Goal: Task Accomplishment & Management: Complete application form

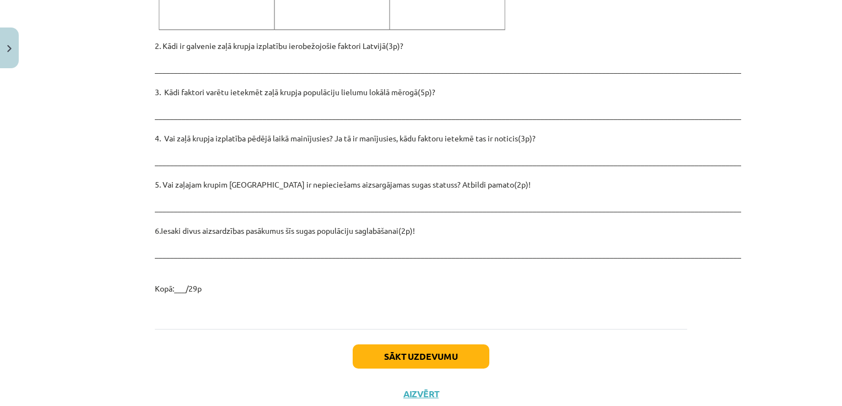
scroll to position [1562, 0]
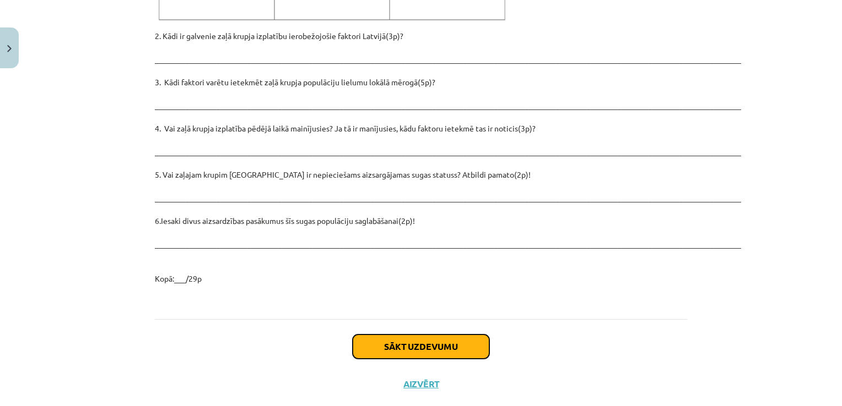
click at [441, 335] on button "Sākt uzdevumu" at bounding box center [420, 347] width 137 height 24
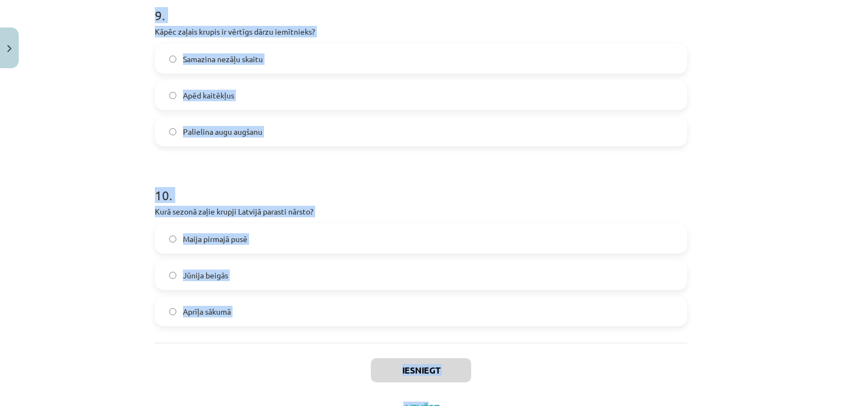
scroll to position [1718, 0]
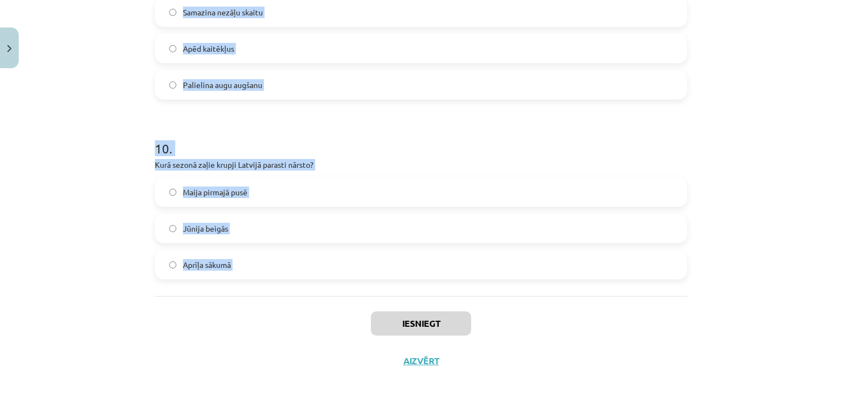
drag, startPoint x: 143, startPoint y: 217, endPoint x: 398, endPoint y: 296, distance: 267.0
click at [398, 296] on div "Mācību tēma: Bioloģijas i - 11. klases 1. ieskaites mācību materiāls - laborato…" at bounding box center [421, 203] width 842 height 406
copy form "2 . Lore ip dolo sitame consectetu adipiscin el seddo eiusmodte? Inci utlabore,…"
click at [718, 181] on div "Mācību tēma: Bioloģijas i - 11. klases 1. ieskaites mācību materiāls - laborato…" at bounding box center [421, 203] width 842 height 406
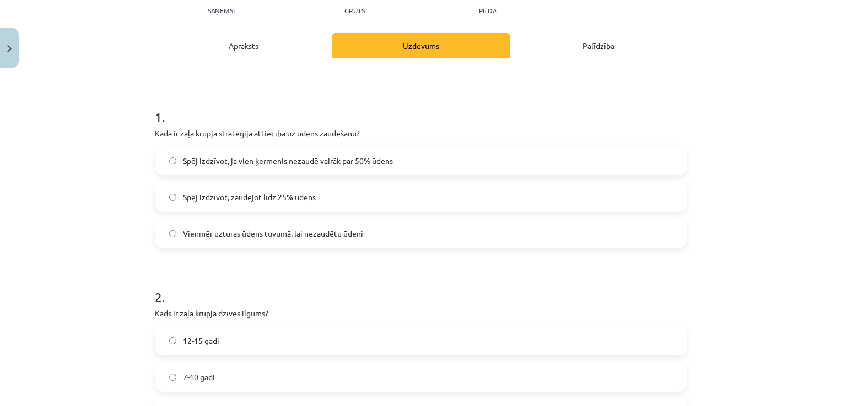
scroll to position [134, 0]
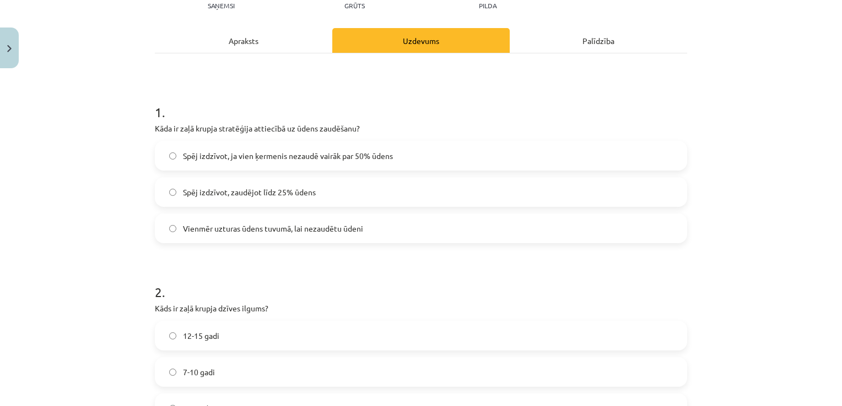
click at [362, 157] on span "Spēj izdzīvot, ja vien ķermenis nezaudē vairāk par 50% ūdens" at bounding box center [288, 156] width 210 height 12
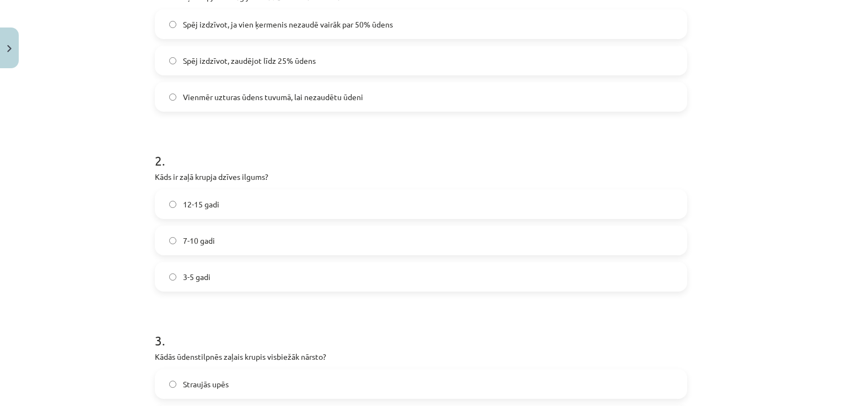
scroll to position [268, 0]
click at [287, 238] on label "7-10 gadi" at bounding box center [421, 239] width 530 height 28
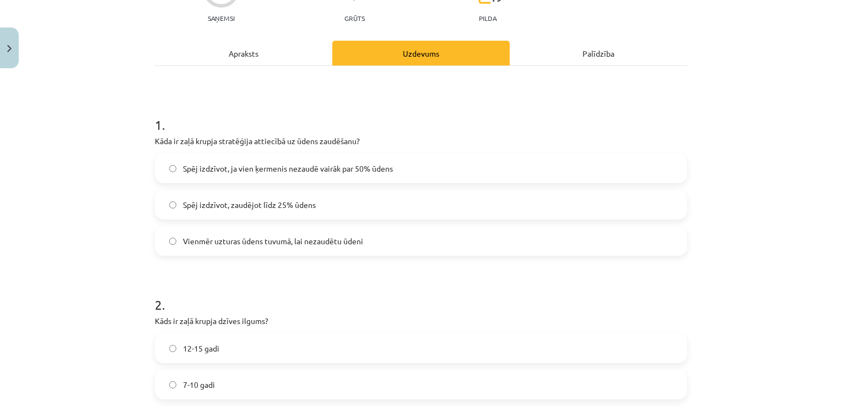
scroll to position [50, 0]
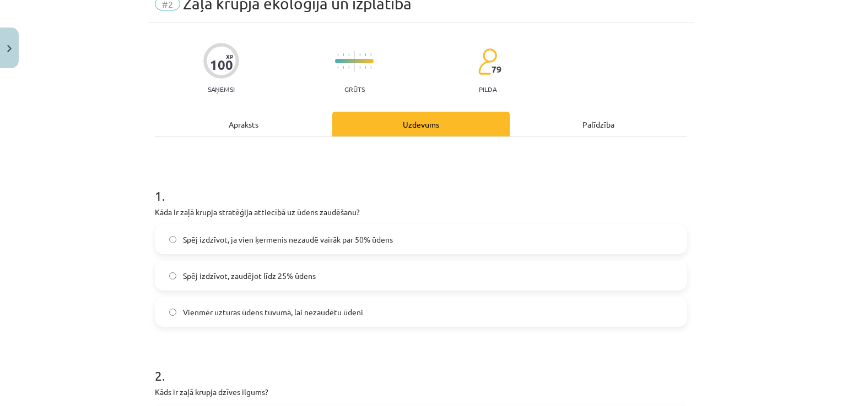
click at [274, 128] on div "Apraksts" at bounding box center [243, 124] width 177 height 25
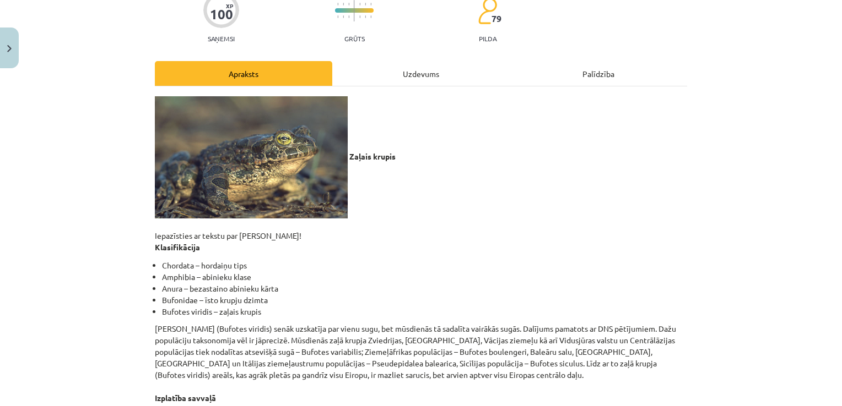
scroll to position [103, 0]
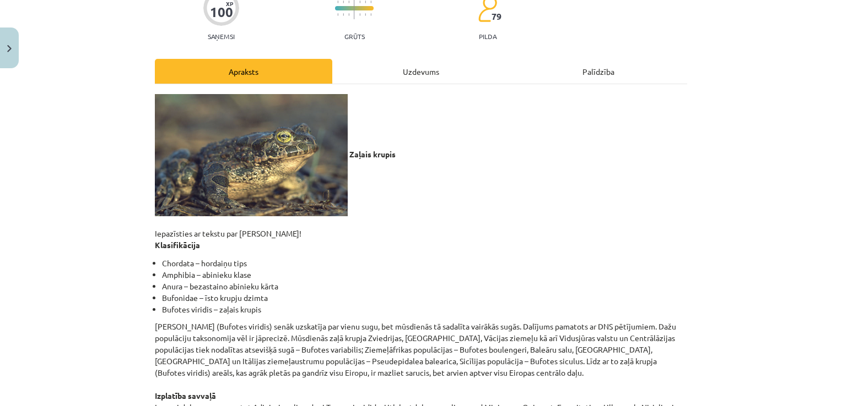
click at [432, 72] on div "Uzdevums" at bounding box center [420, 71] width 177 height 25
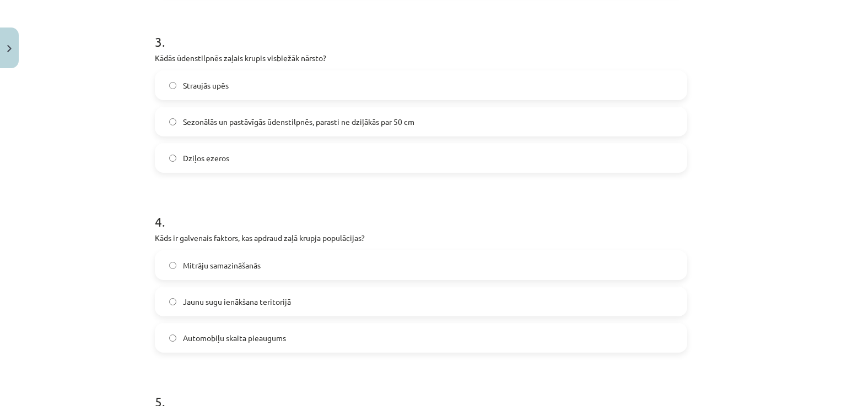
scroll to position [567, 0]
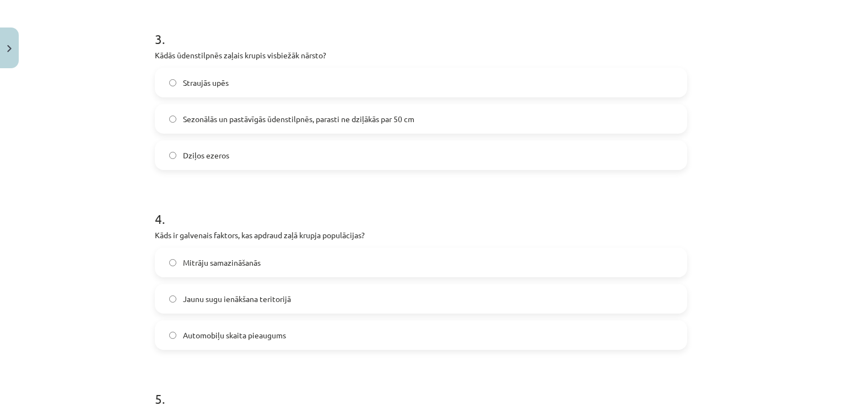
click at [245, 118] on span "Sezonālās un pastāvīgās ūdenstilpnēs, parasti ne dziļākās par 50 cm" at bounding box center [298, 119] width 231 height 12
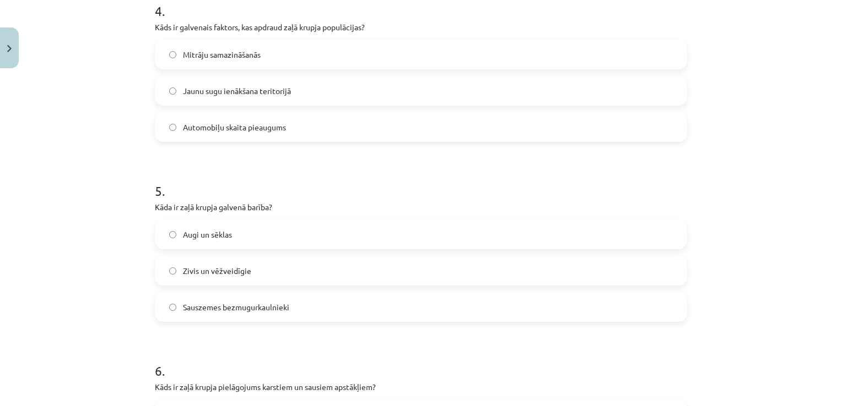
scroll to position [773, 0]
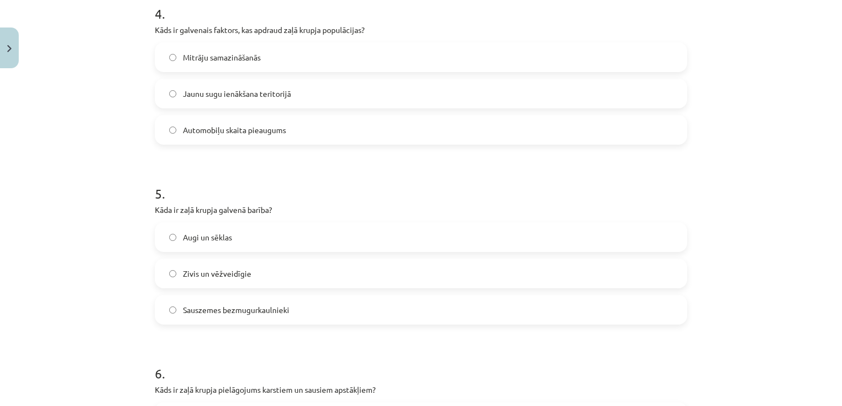
click at [240, 129] on span "Automobiļu skaita pieaugums" at bounding box center [234, 130] width 103 height 12
click at [235, 56] on span "Mitrāju samazināšanās" at bounding box center [222, 58] width 78 height 12
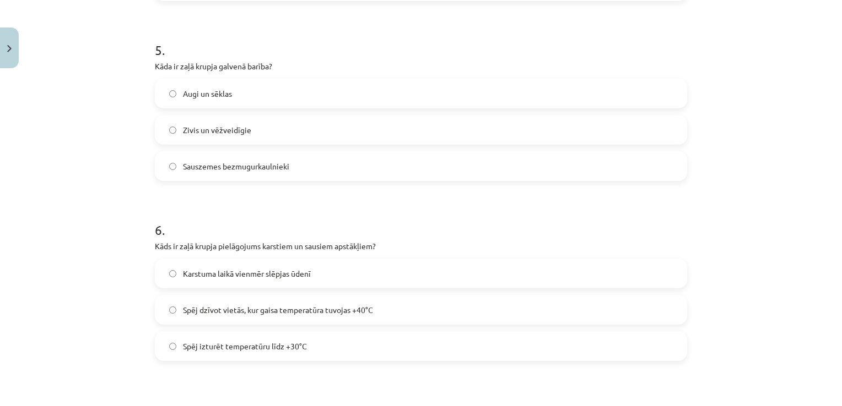
scroll to position [919, 0]
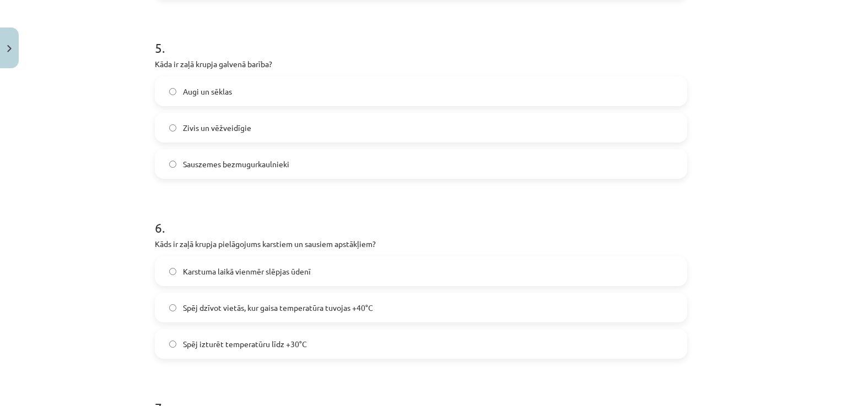
click at [281, 162] on span "Sauszemes bezmugurkaulnieki" at bounding box center [236, 165] width 106 height 12
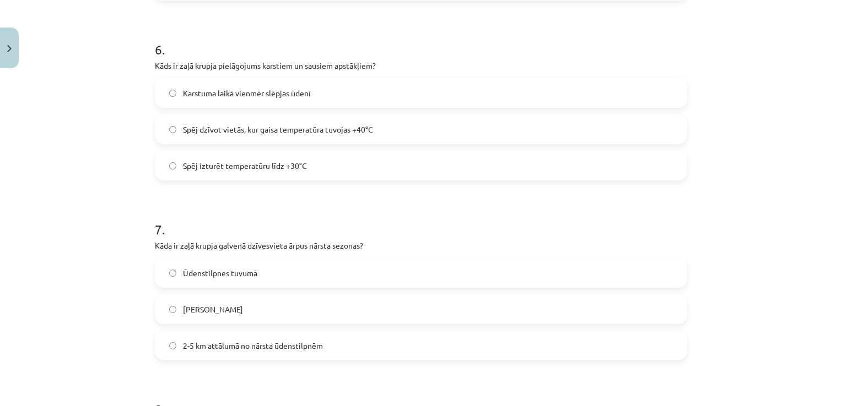
scroll to position [1102, 0]
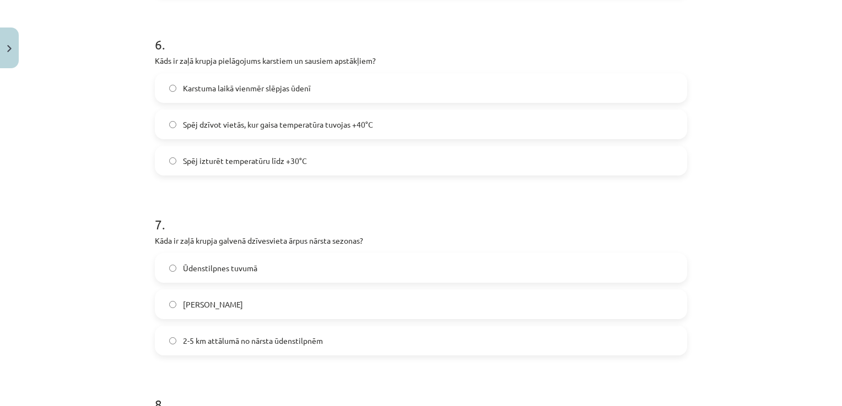
click at [277, 127] on span "Spēj dzīvot vietās, kur gaisa temperatūra tuvojas +40°C" at bounding box center [278, 125] width 190 height 12
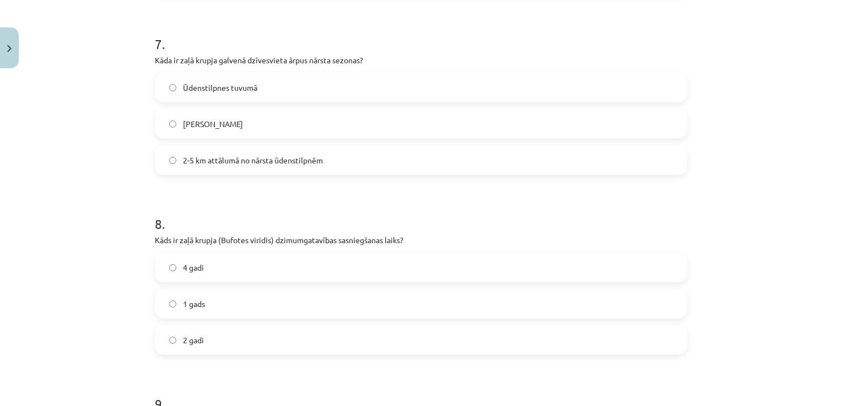
scroll to position [1288, 0]
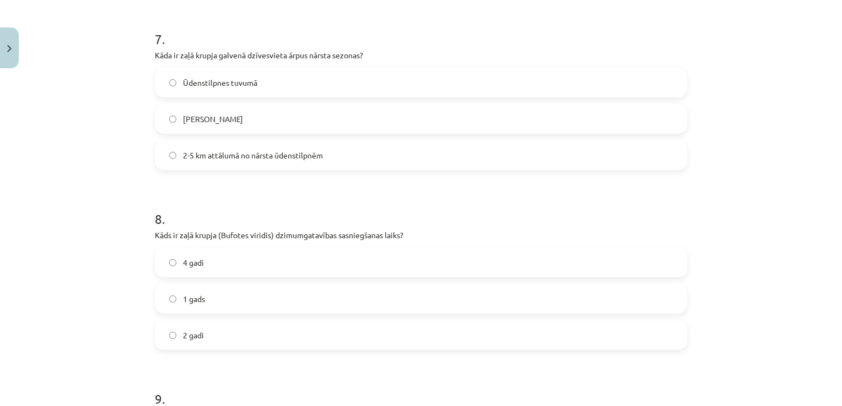
click at [252, 146] on label "2-5 km attālumā no nārsta ūdenstilpnēm" at bounding box center [421, 156] width 530 height 28
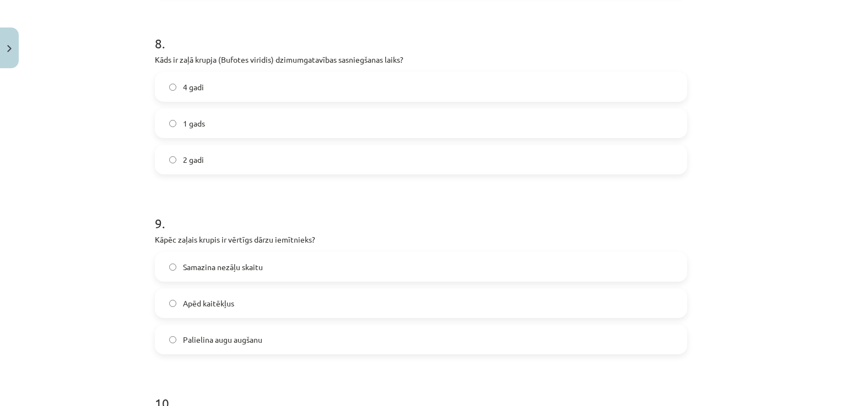
scroll to position [1483, 0]
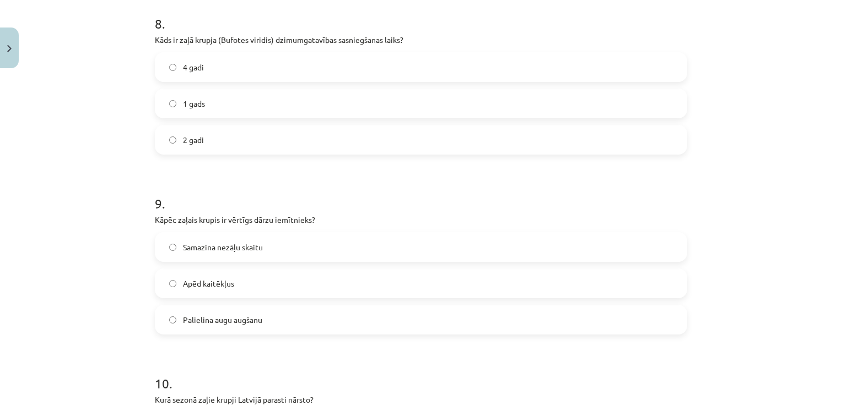
click at [220, 146] on label "2 gadi" at bounding box center [421, 140] width 530 height 28
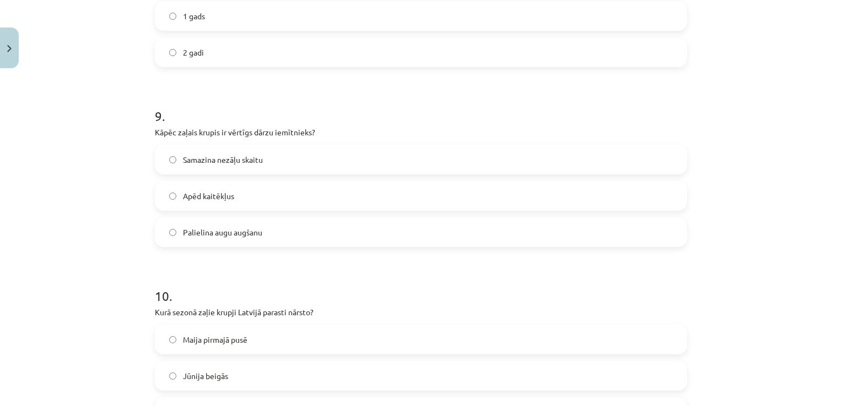
scroll to position [1637, 0]
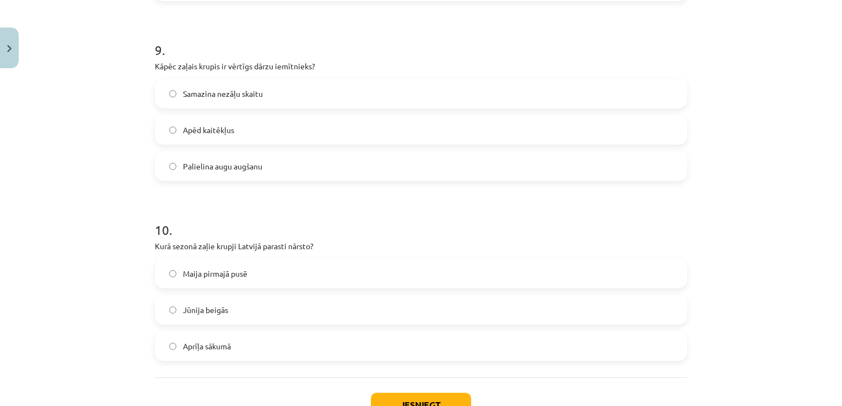
click at [221, 126] on span "Apēd kaitēkļus" at bounding box center [208, 130] width 51 height 12
click at [248, 279] on label "Maija pirmajā pusē" at bounding box center [421, 274] width 530 height 28
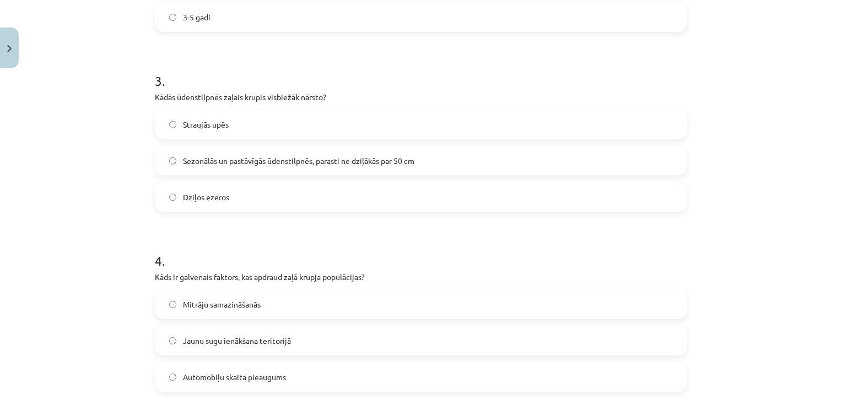
scroll to position [447, 0]
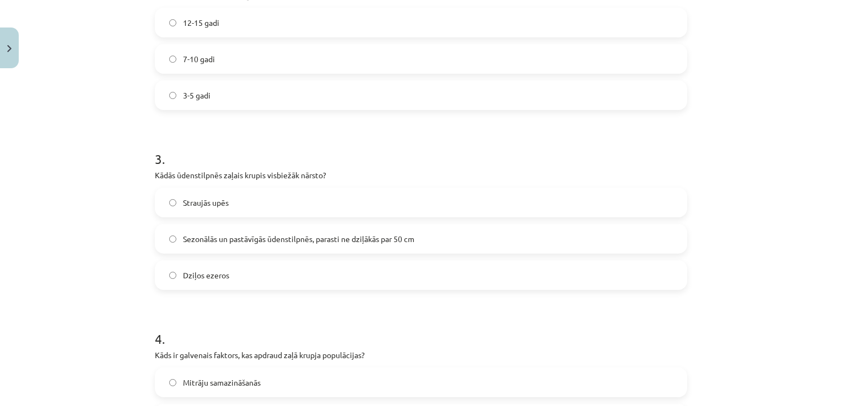
drag, startPoint x: 833, startPoint y: 138, endPoint x: 834, endPoint y: 113, distance: 24.3
click at [834, 113] on div "Mācību tēma: Bioloģijas i - 11. klases 1. ieskaites mācību materiāls - laborato…" at bounding box center [421, 203] width 842 height 406
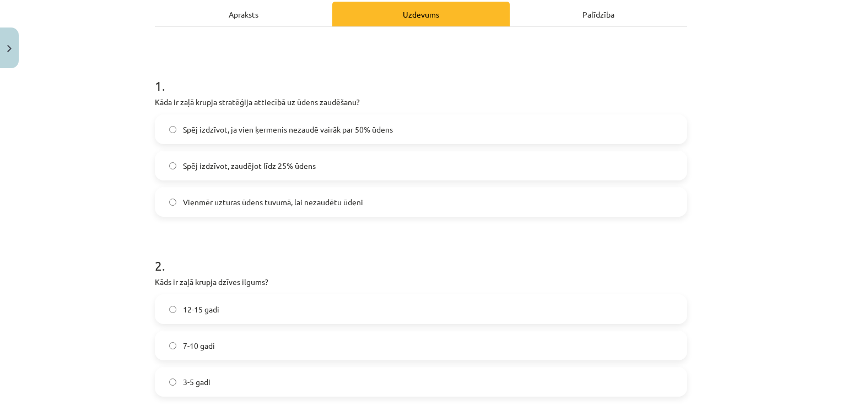
scroll to position [23, 0]
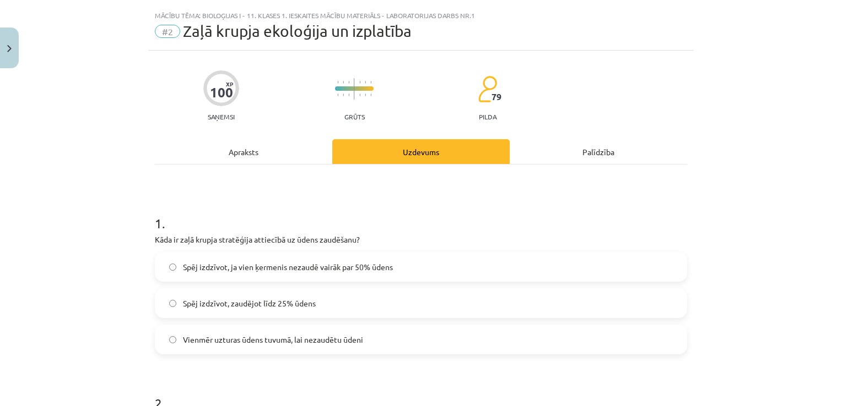
click at [245, 151] on div "Apraksts" at bounding box center [243, 151] width 177 height 25
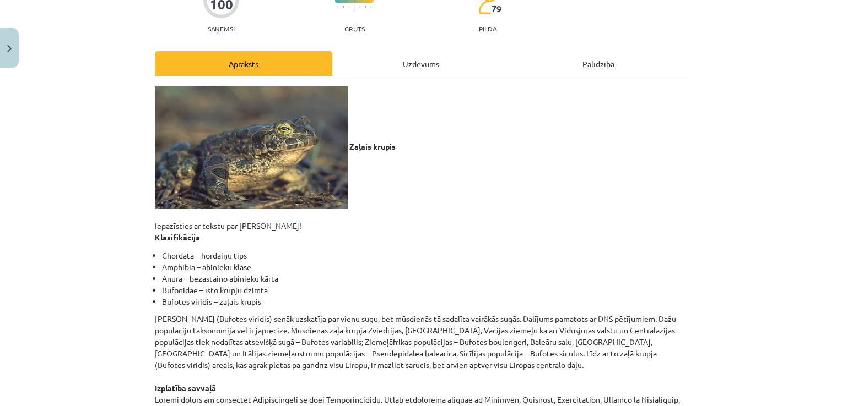
scroll to position [102, 0]
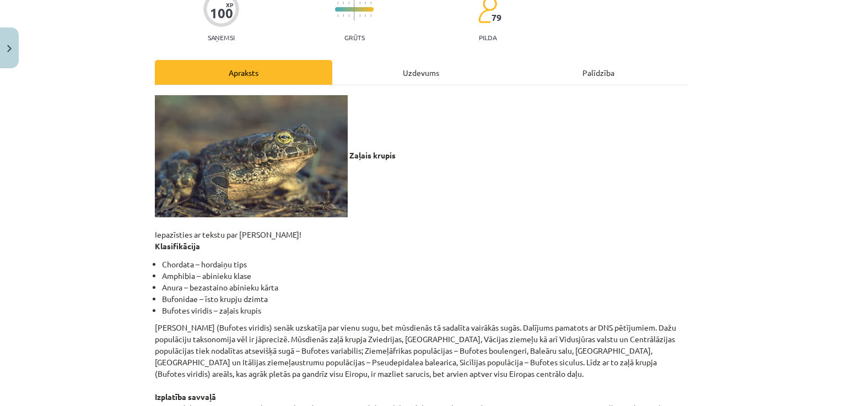
click at [404, 71] on div "Uzdevums" at bounding box center [420, 72] width 177 height 25
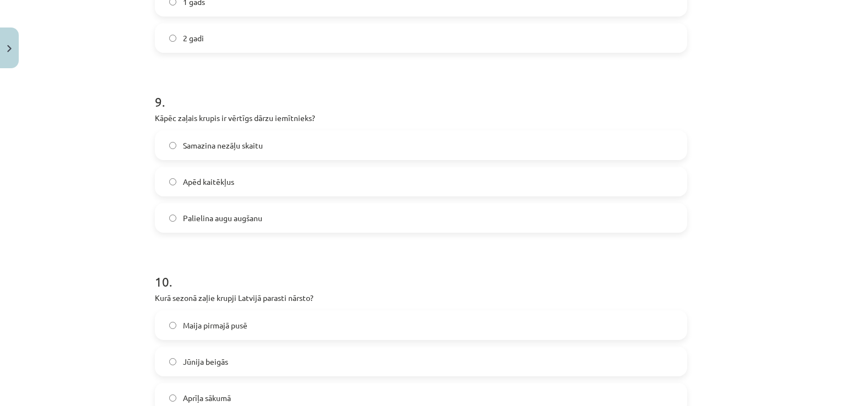
scroll to position [1669, 0]
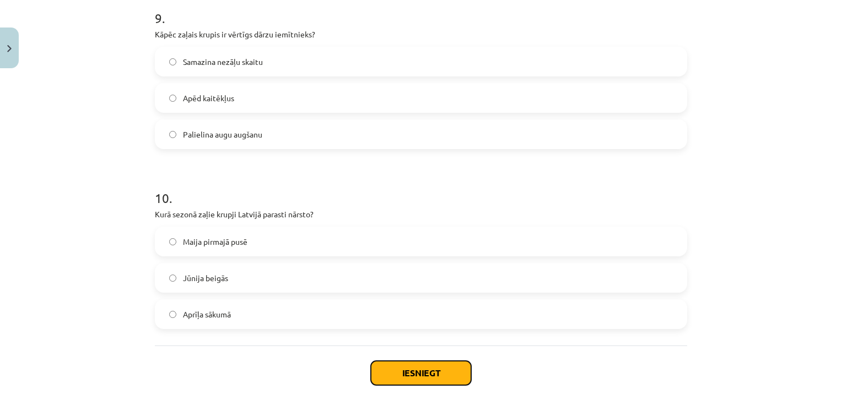
click at [415, 367] on button "Iesniegt" at bounding box center [421, 373] width 100 height 24
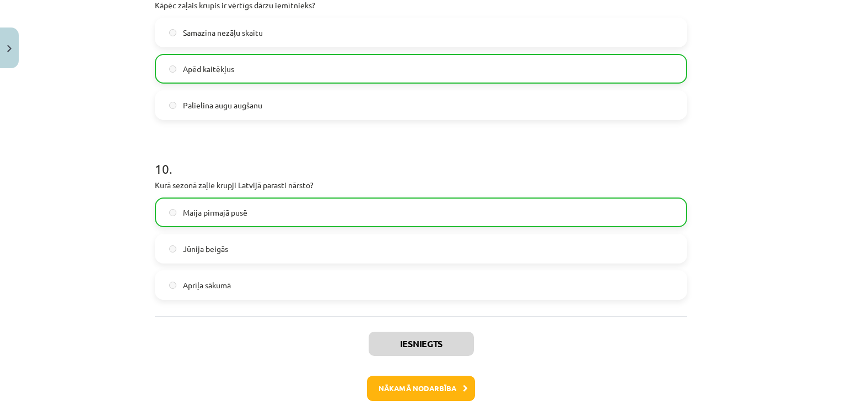
scroll to position [1754, 0]
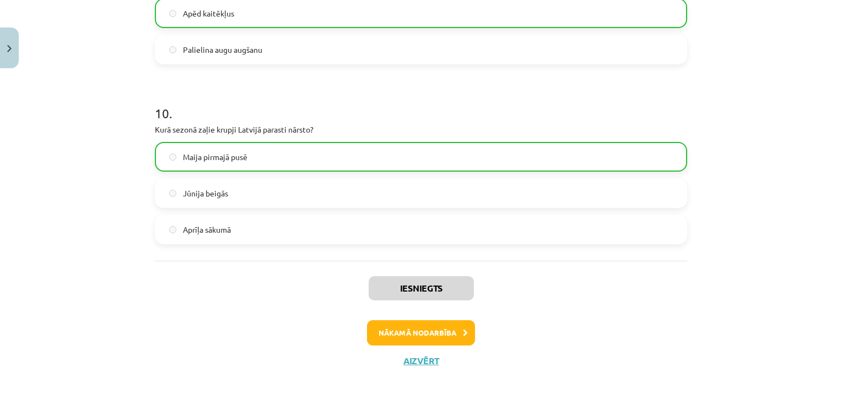
click at [826, 376] on div "Mācību tēma: Bioloģijas i - 11. klases 1. ieskaites mācību materiāls - laborato…" at bounding box center [421, 203] width 842 height 406
click at [443, 334] on button "Nākamā nodarbība" at bounding box center [421, 333] width 108 height 25
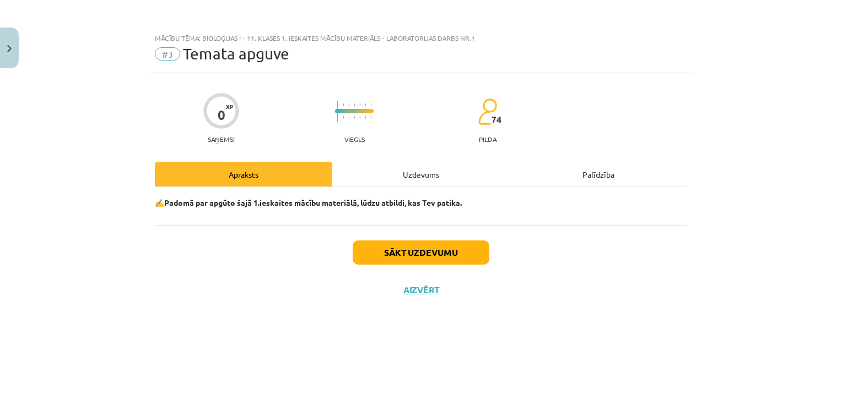
scroll to position [0, 0]
click at [481, 251] on button "Sākt uzdevumu" at bounding box center [420, 253] width 137 height 24
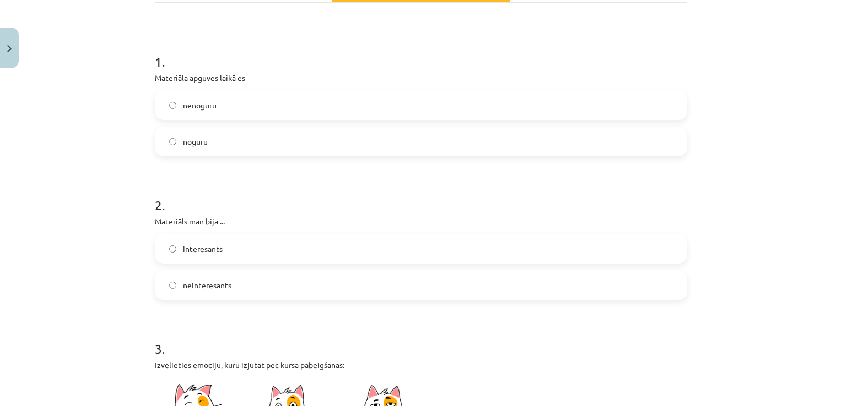
scroll to position [181, 0]
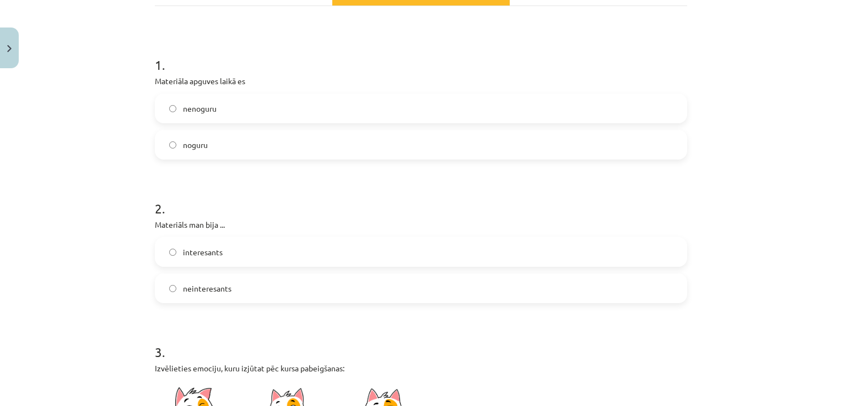
click at [218, 107] on label "nenoguru" at bounding box center [421, 109] width 530 height 28
click at [219, 246] on label "interesants" at bounding box center [421, 252] width 530 height 28
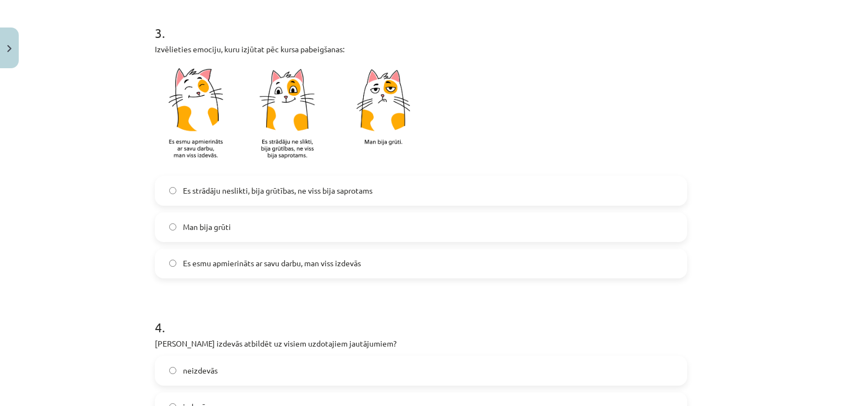
scroll to position [504, 0]
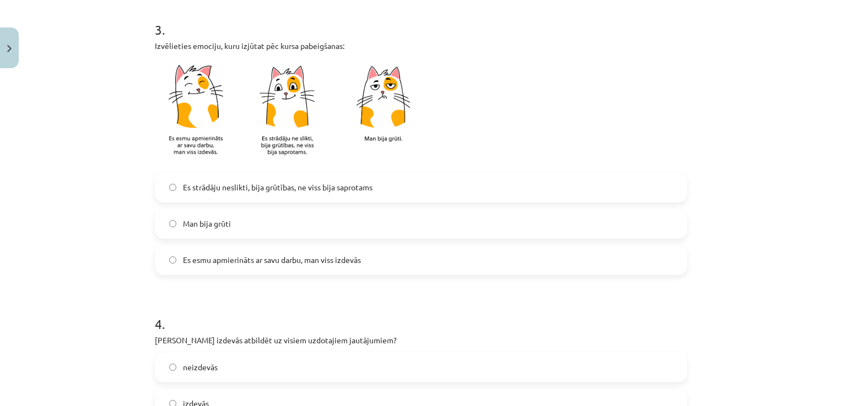
click at [332, 183] on span "Es strādāju neslikti, bija grūtības, ne viss bija saprotams" at bounding box center [277, 188] width 189 height 12
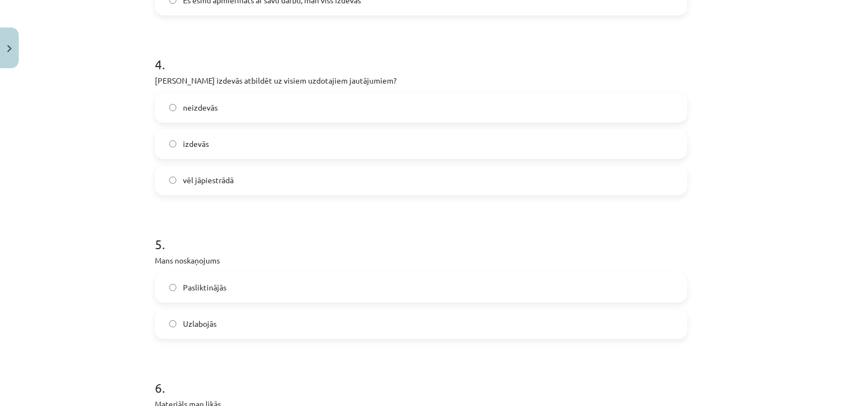
scroll to position [770, 0]
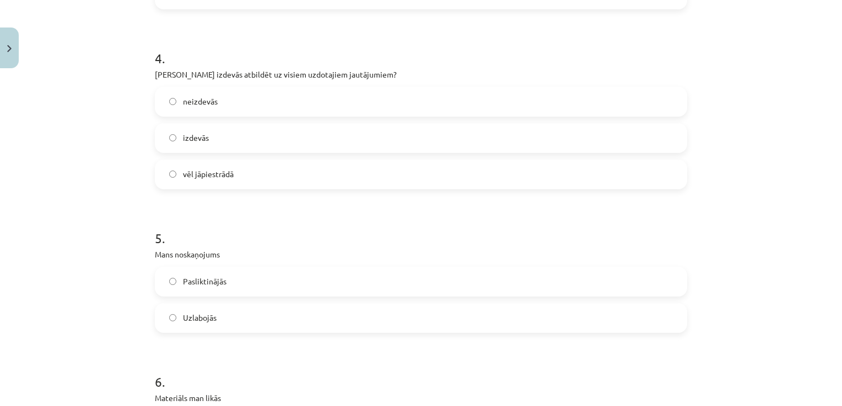
click at [218, 176] on span "vēl jāpiestrādā" at bounding box center [208, 175] width 51 height 12
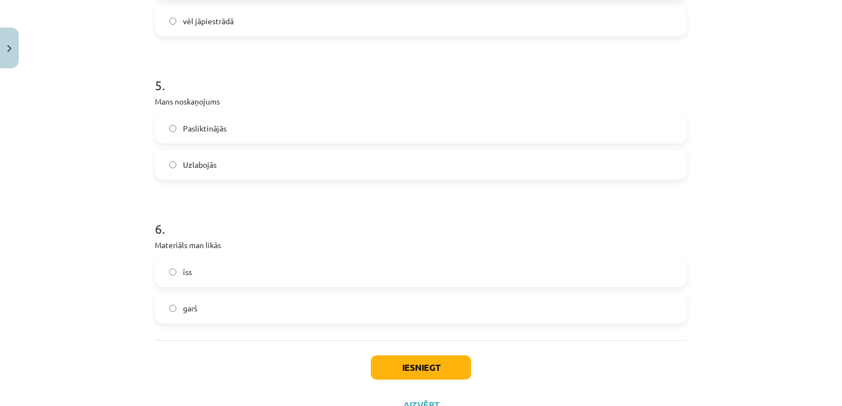
scroll to position [938, 0]
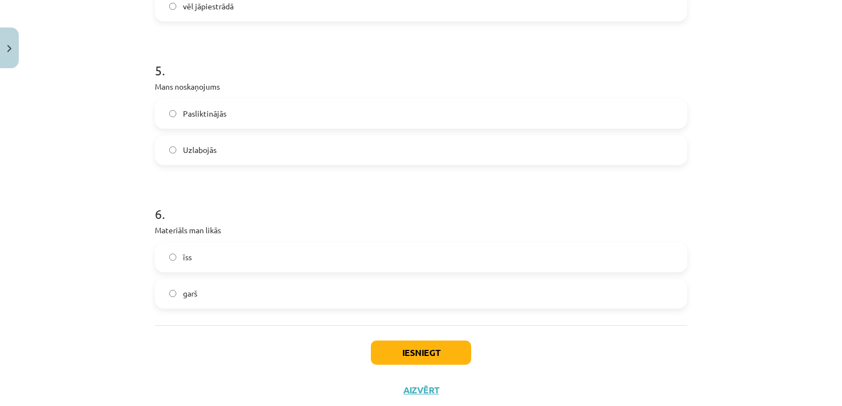
click at [186, 128] on div "Pasliktinājās Uzlabojās" at bounding box center [421, 132] width 532 height 66
click at [186, 122] on label "Pasliktinājās" at bounding box center [421, 114] width 530 height 28
click at [202, 254] on label "īss" at bounding box center [421, 258] width 530 height 28
click at [440, 358] on button "Iesniegt" at bounding box center [421, 353] width 100 height 24
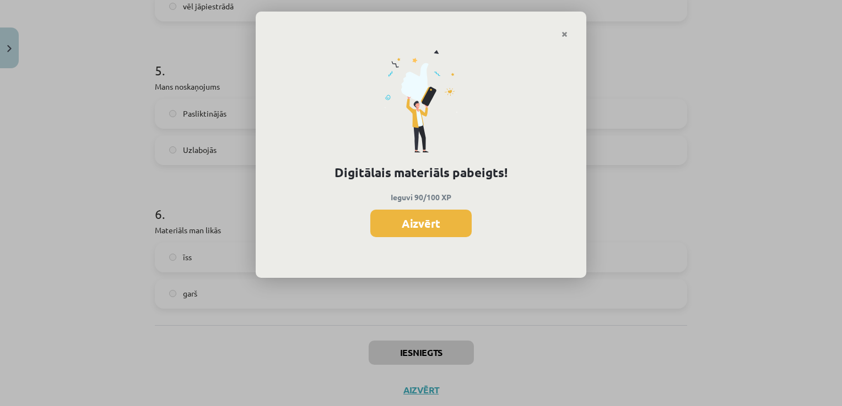
click at [832, 309] on div "Digitālais materiāls pabeigts! Ieguvi 90/100 XP Aizvērt" at bounding box center [421, 203] width 842 height 406
click at [390, 216] on button "Aizvērt" at bounding box center [420, 224] width 101 height 28
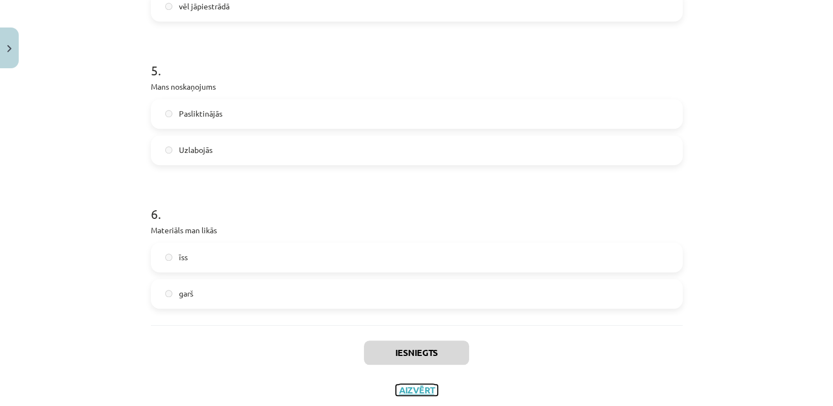
click at [399, 389] on button "Aizvērt" at bounding box center [417, 390] width 42 height 11
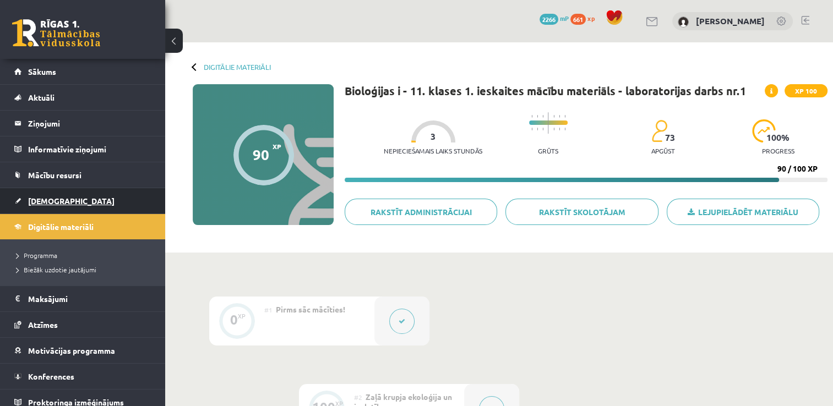
click at [95, 197] on link "[DEMOGRAPHIC_DATA]" at bounding box center [82, 200] width 137 height 25
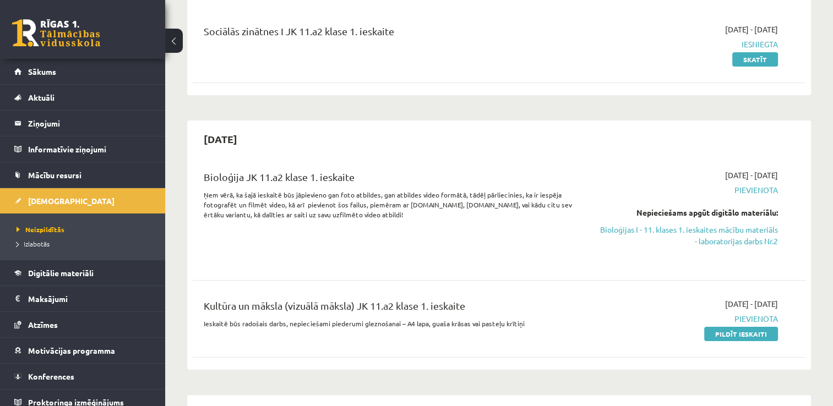
scroll to position [166, 0]
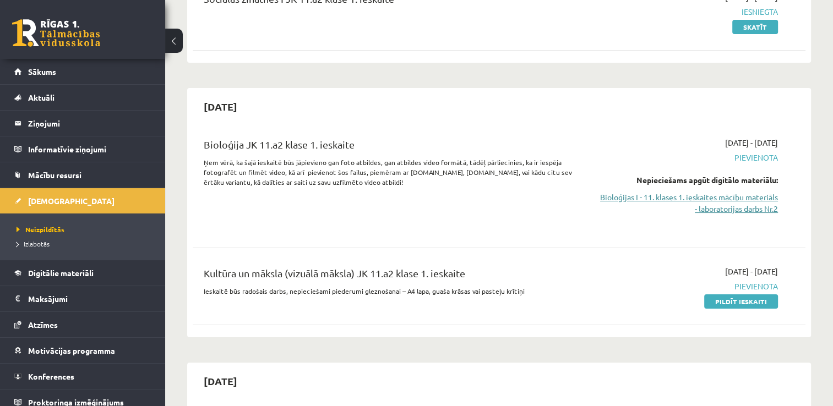
click at [718, 206] on link "Bioloģijas I - 11. klases 1. ieskaites mācību materiāls - laboratorijas darbs N…" at bounding box center [688, 203] width 181 height 23
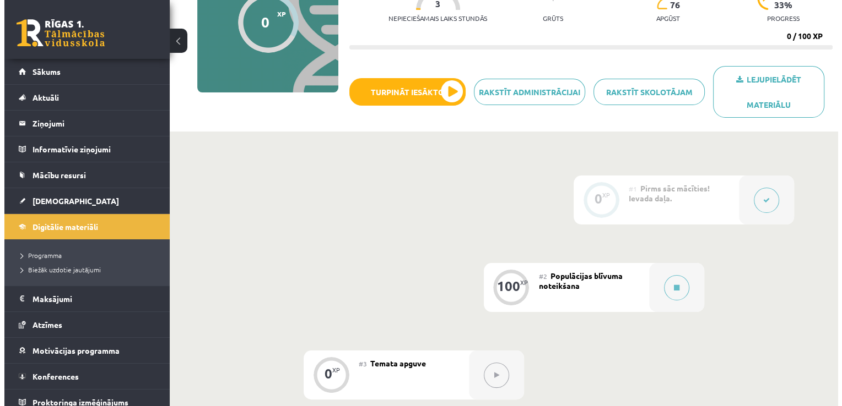
scroll to position [135, 0]
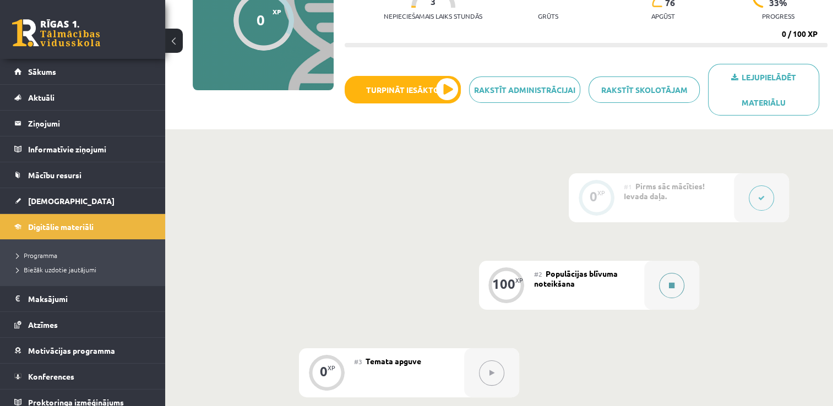
click at [663, 292] on button at bounding box center [671, 285] width 25 height 25
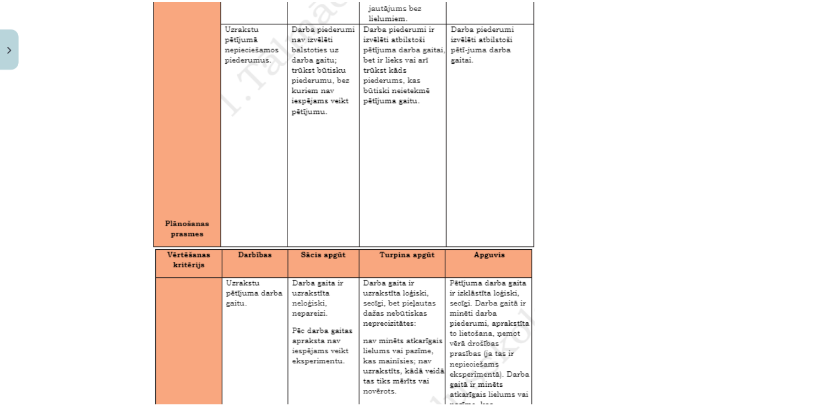
scroll to position [0, 0]
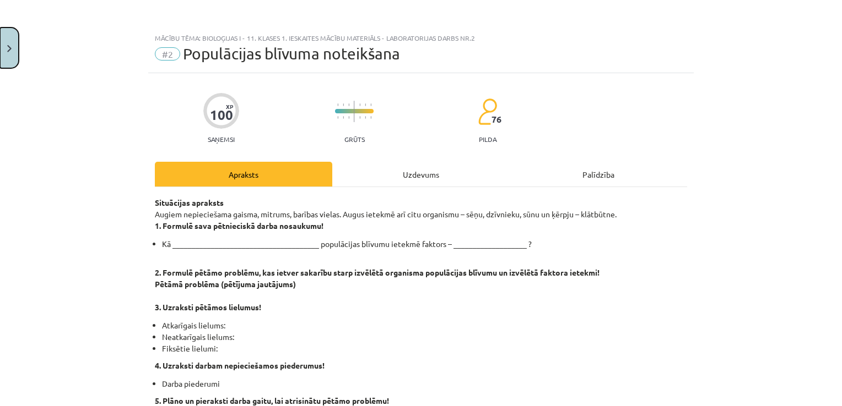
click at [18, 36] on button "Close" at bounding box center [9, 48] width 19 height 41
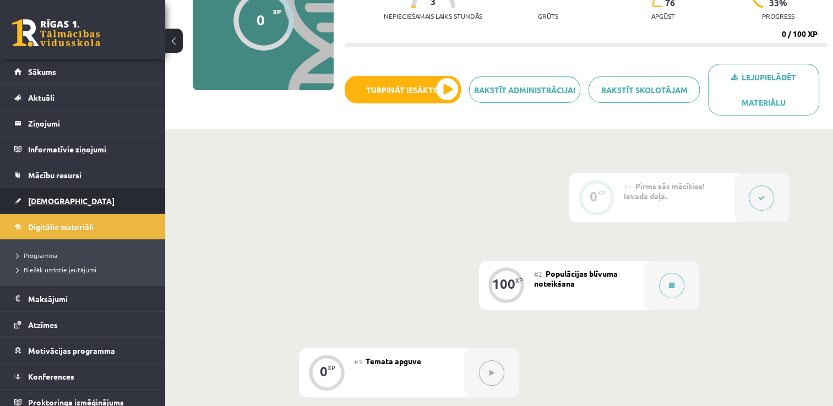
click at [75, 193] on link "[DEMOGRAPHIC_DATA]" at bounding box center [82, 200] width 137 height 25
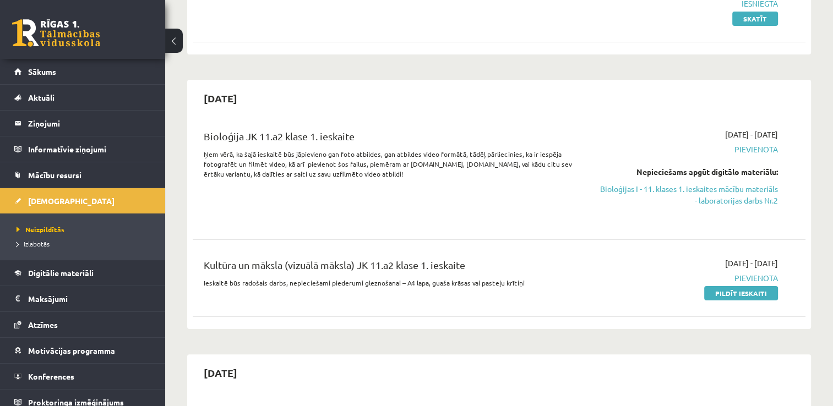
scroll to position [166, 0]
